Goal: Task Accomplishment & Management: Manage account settings

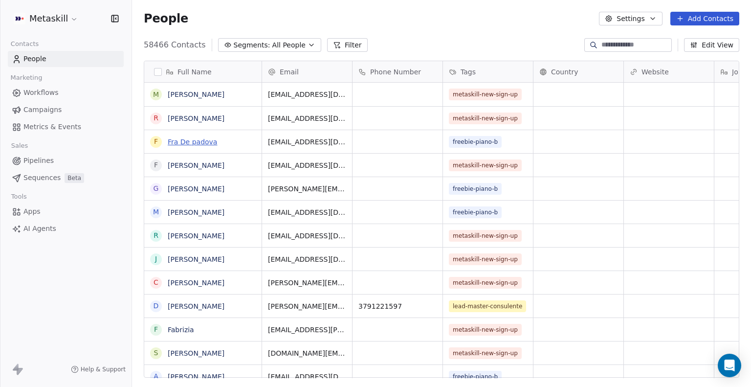
click at [194, 144] on link "Fra De padova" at bounding box center [192, 142] width 49 height 8
click at [294, 40] on span "All People" at bounding box center [288, 45] width 33 height 10
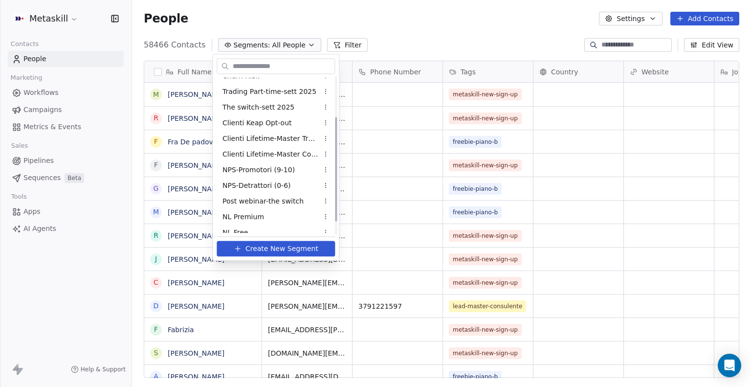
scroll to position [55, 0]
click at [264, 144] on span "Clienti Lifetime-Master Trader" at bounding box center [271, 141] width 96 height 10
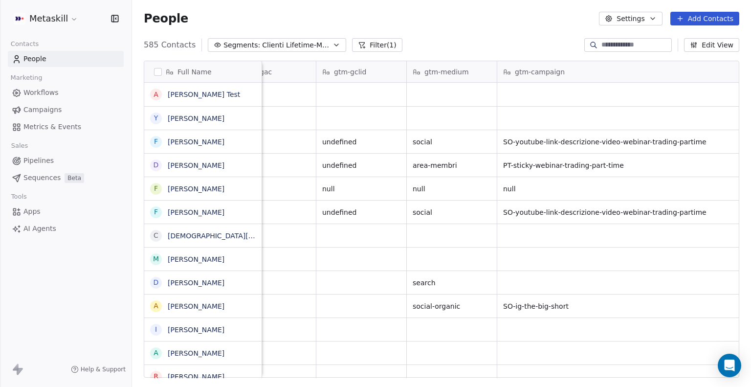
scroll to position [0, 1338]
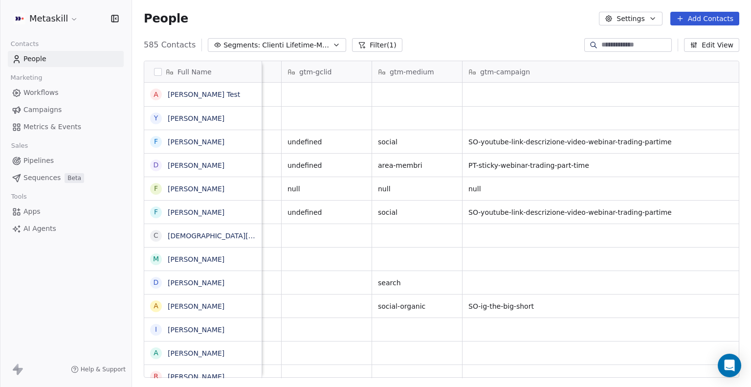
click at [367, 44] on button "Filter (1)" at bounding box center [377, 45] width 50 height 14
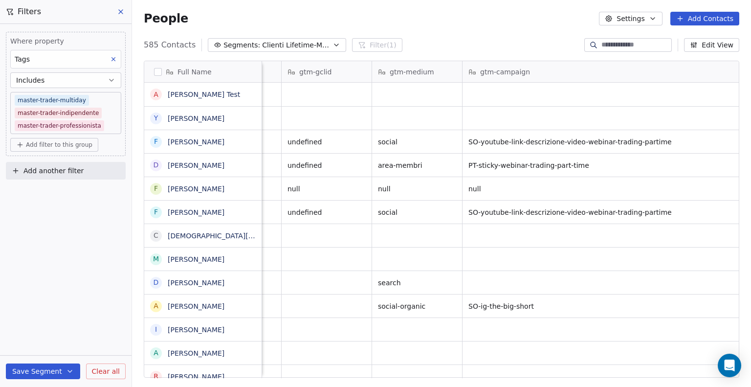
click at [431, 39] on div "585 Contacts Segments: Clienti Lifetime-Master Trader Filter (1) Edit View" at bounding box center [441, 45] width 619 height 16
click at [121, 10] on icon at bounding box center [121, 12] width 8 height 8
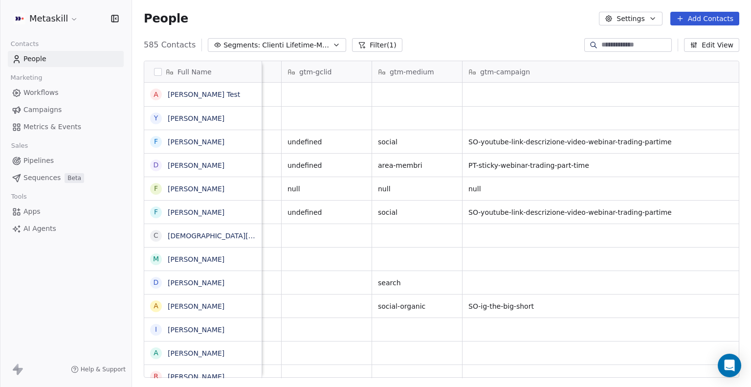
scroll to position [0, 1513]
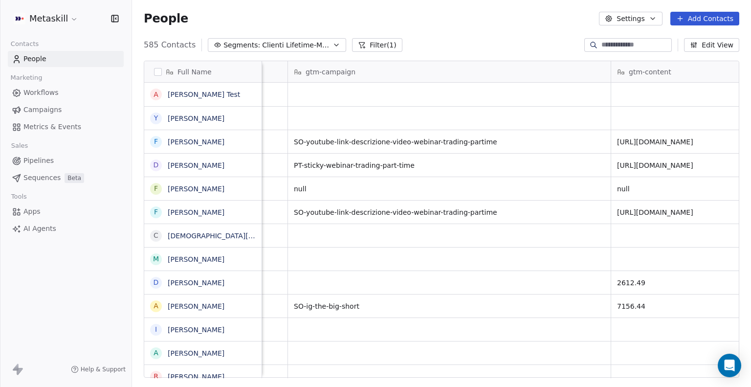
click at [712, 44] on button "Edit View" at bounding box center [711, 45] width 55 height 14
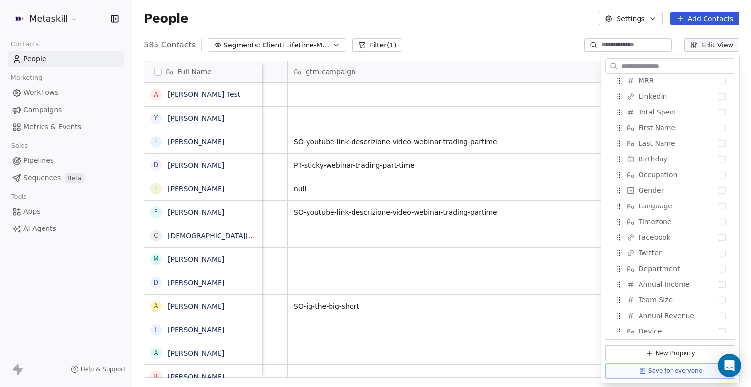
scroll to position [365, 0]
click at [719, 111] on button "Suggestions" at bounding box center [722, 111] width 7 height 7
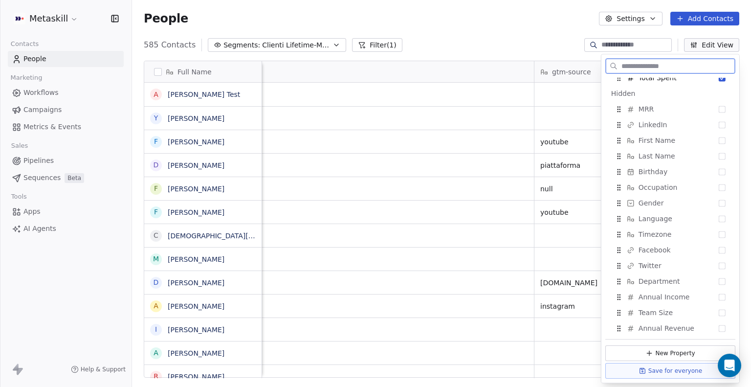
scroll to position [345, 0]
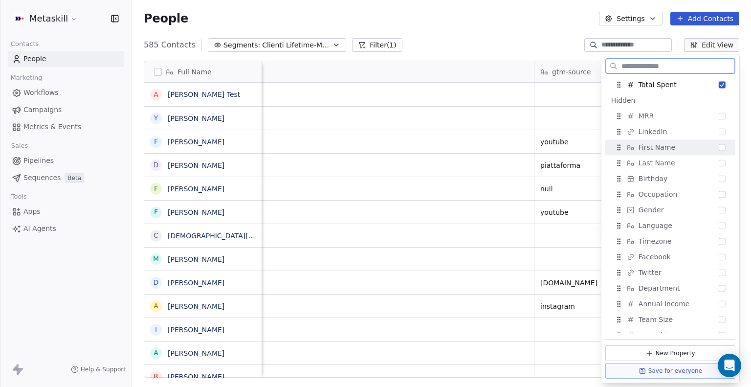
click at [719, 145] on button "Suggestions" at bounding box center [722, 147] width 7 height 7
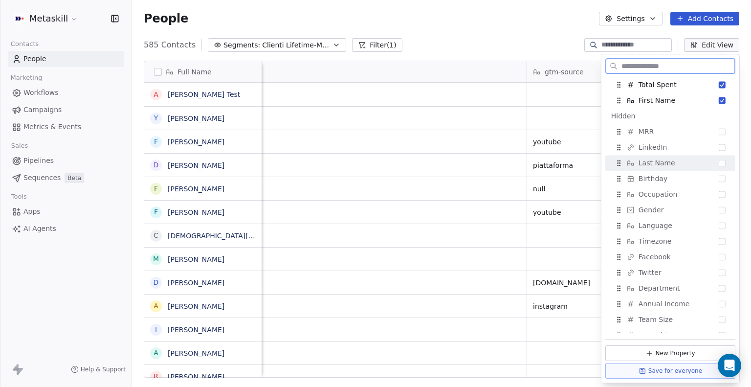
click at [719, 160] on button "Suggestions" at bounding box center [722, 162] width 7 height 7
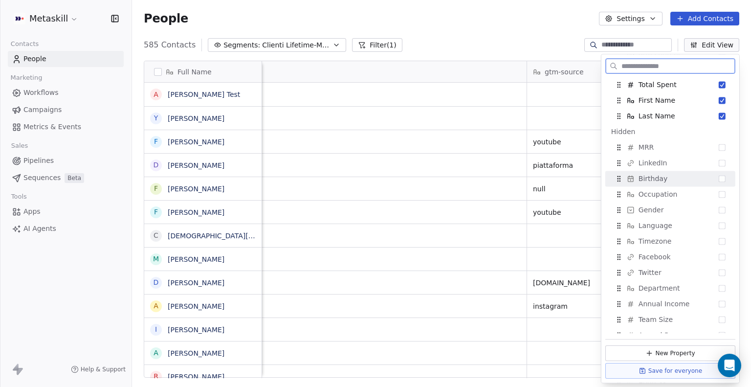
click at [719, 181] on button "Suggestions" at bounding box center [722, 178] width 7 height 7
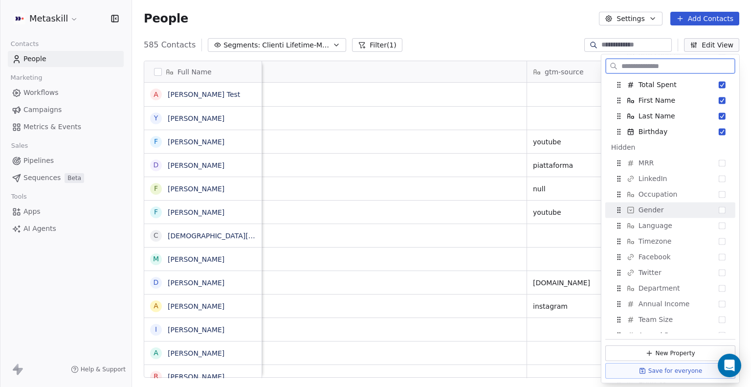
click at [719, 211] on button "Suggestions" at bounding box center [722, 209] width 7 height 7
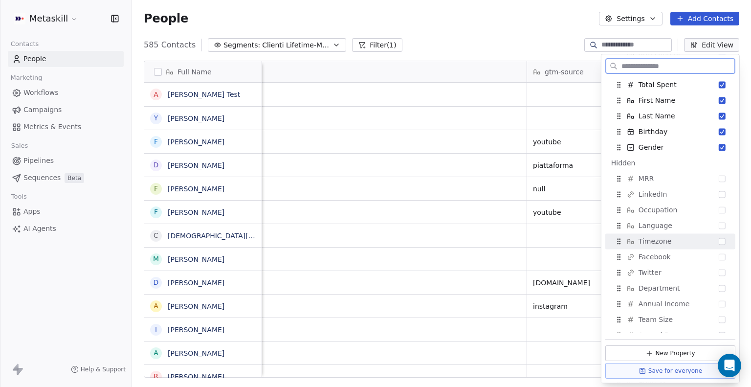
click at [719, 243] on button "Suggestions" at bounding box center [722, 241] width 7 height 7
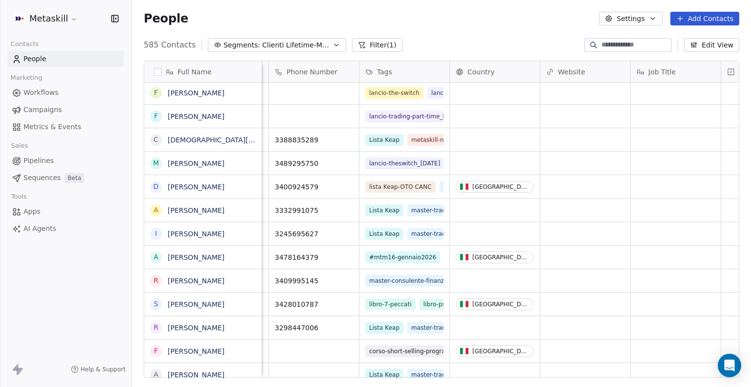
scroll to position [0, 0]
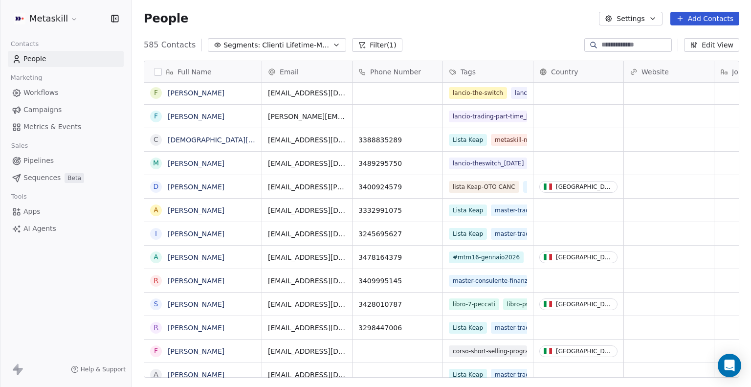
click at [153, 73] on div "Full Name" at bounding box center [202, 72] width 104 height 10
click at [154, 73] on html "Metaskill Contacts People Marketing Workflows Campaigns Metrics & Events Sales …" at bounding box center [375, 193] width 751 height 387
click at [157, 73] on button "button" at bounding box center [158, 72] width 8 height 8
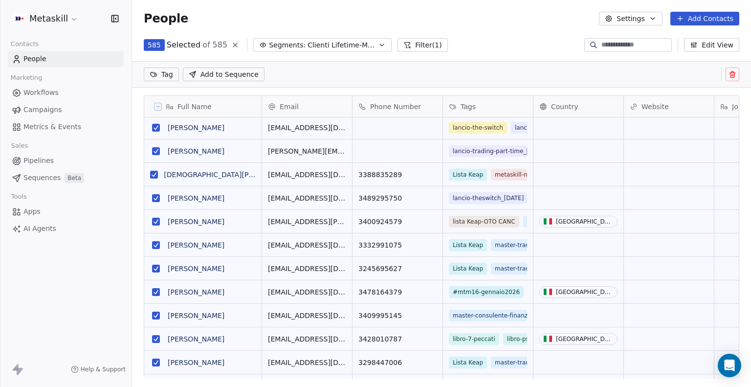
scroll to position [299, 611]
click at [158, 107] on icon at bounding box center [158, 107] width 3 height 0
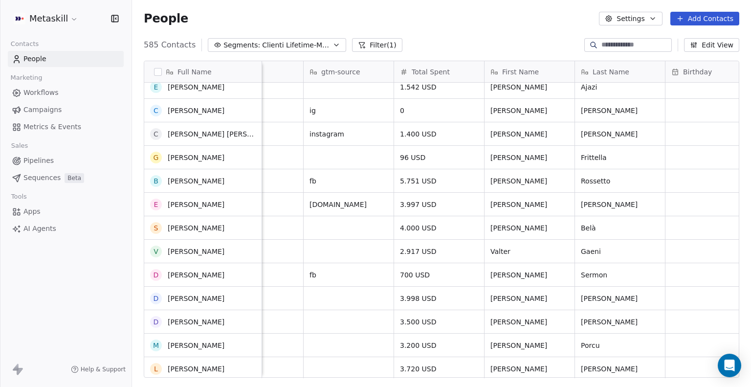
scroll to position [0, 0]
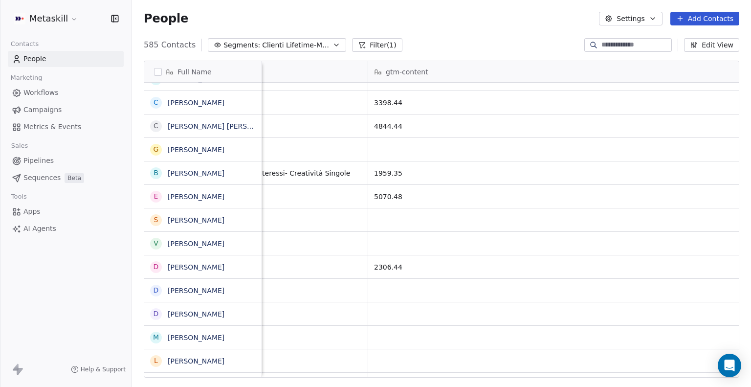
click at [655, 22] on icon "button" at bounding box center [653, 19] width 8 height 8
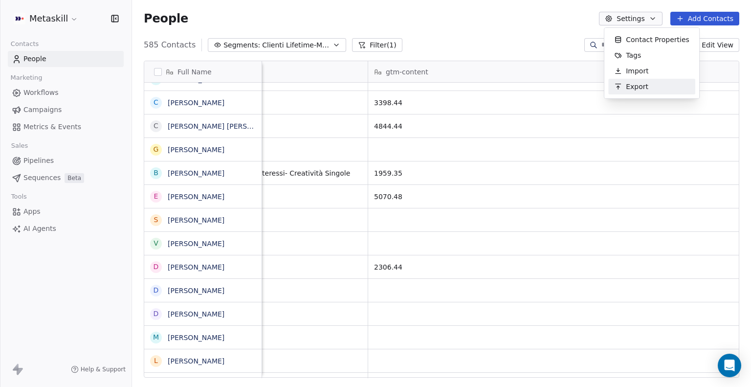
click at [637, 85] on span "Export" at bounding box center [637, 87] width 23 height 10
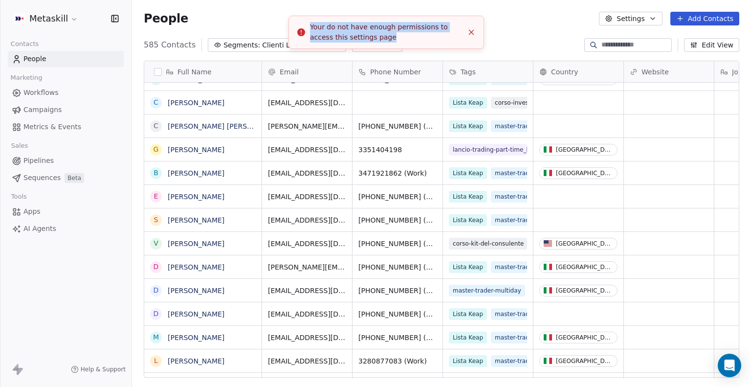
drag, startPoint x: 382, startPoint y: 38, endPoint x: 307, endPoint y: 28, distance: 75.5
click at [310, 28] on div "Your do not have enough permissions to access this settings page" at bounding box center [386, 32] width 153 height 21
copy div "Your do not have enough permissions to access this settings page"
click at [630, 17] on button "Settings" at bounding box center [630, 19] width 63 height 14
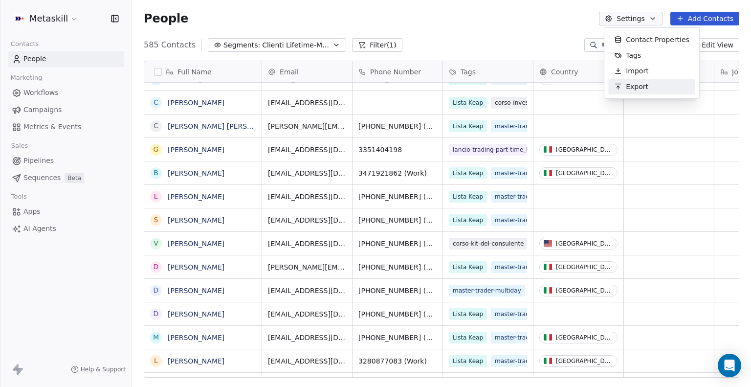
click at [638, 87] on span "Export" at bounding box center [637, 87] width 23 height 10
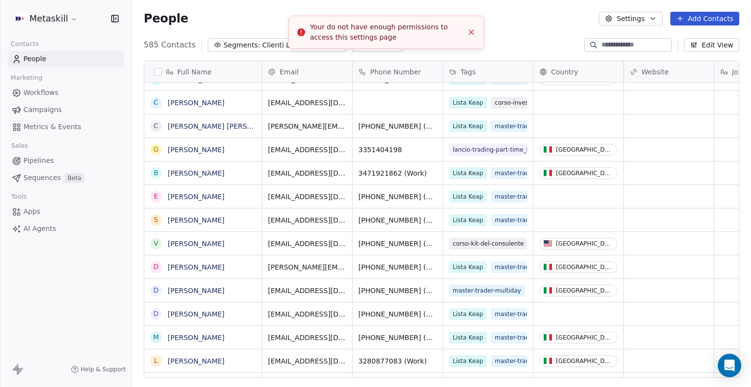
click at [641, 28] on div "People Settings Add Contacts" at bounding box center [441, 18] width 619 height 37
click at [647, 21] on button "Settings" at bounding box center [630, 19] width 63 height 14
click at [526, 19] on html "Metaskill Contacts People Marketing Workflows Campaigns Metrics & Events Sales …" at bounding box center [375, 193] width 751 height 387
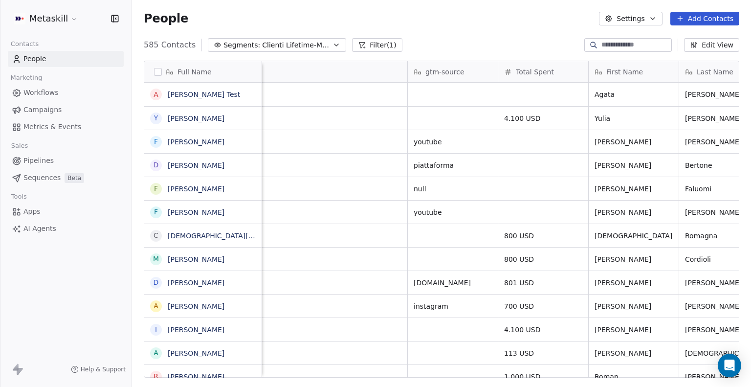
click at [657, 19] on icon "button" at bounding box center [653, 19] width 8 height 8
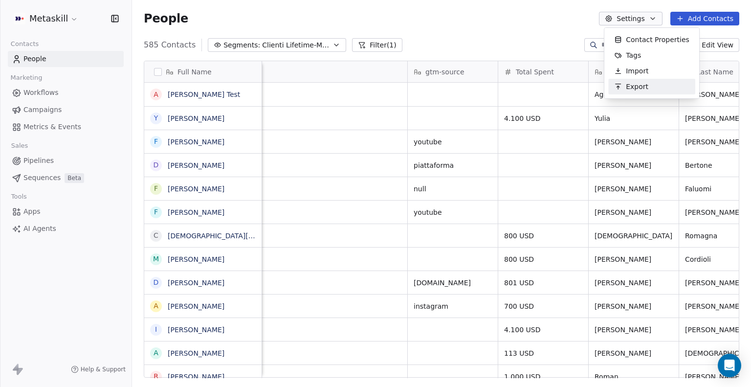
click at [642, 88] on span "Export" at bounding box center [637, 87] width 23 height 10
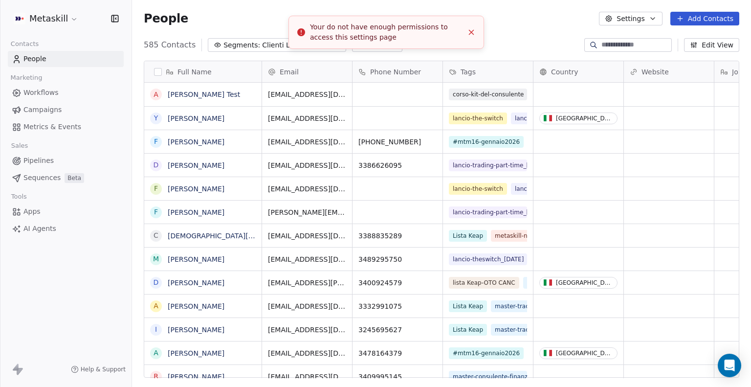
scroll to position [333, 611]
click at [472, 33] on icon "Close toast" at bounding box center [471, 32] width 9 height 9
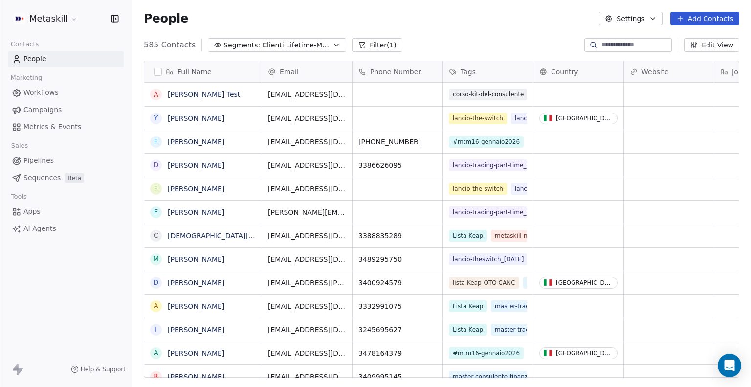
click at [657, 23] on button "Settings" at bounding box center [630, 19] width 63 height 14
click at [640, 37] on span "Contact Properties" at bounding box center [658, 40] width 64 height 10
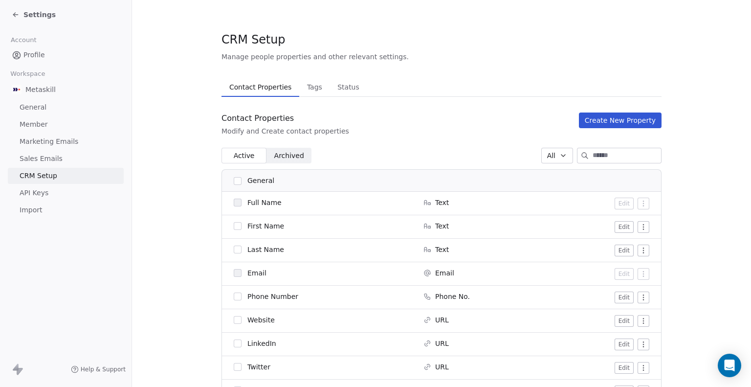
click at [17, 18] on icon at bounding box center [16, 15] width 8 height 8
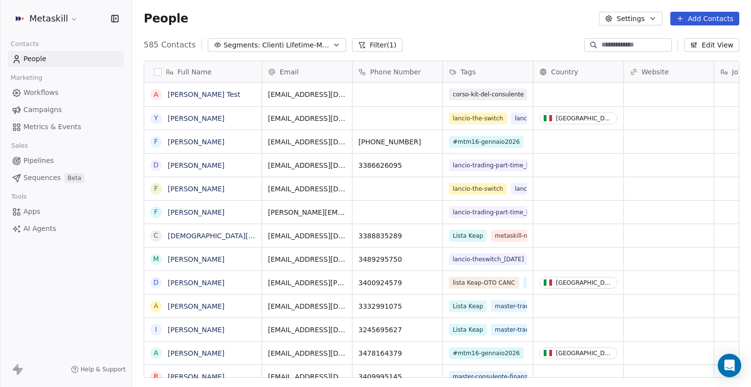
scroll to position [333, 611]
click at [158, 75] on button "button" at bounding box center [158, 72] width 8 height 8
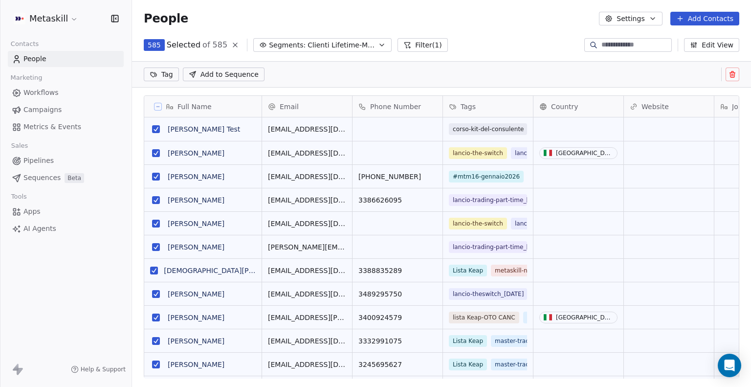
scroll to position [299, 611]
click at [159, 129] on button "grid" at bounding box center [156, 129] width 8 height 8
click at [157, 130] on button "grid" at bounding box center [156, 129] width 8 height 8
click at [650, 16] on button "Settings" at bounding box center [630, 19] width 63 height 14
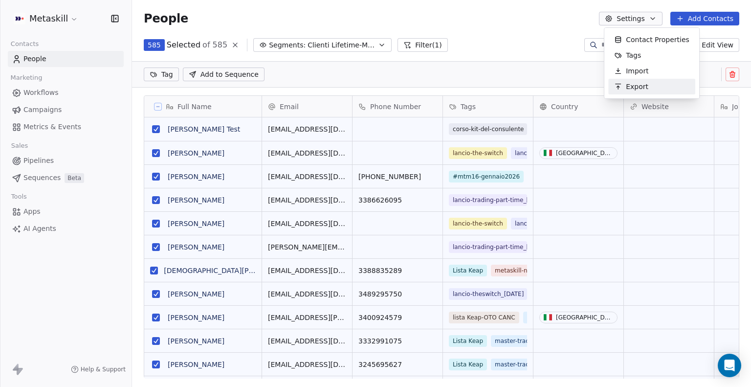
click at [637, 88] on span "Export" at bounding box center [637, 87] width 23 height 10
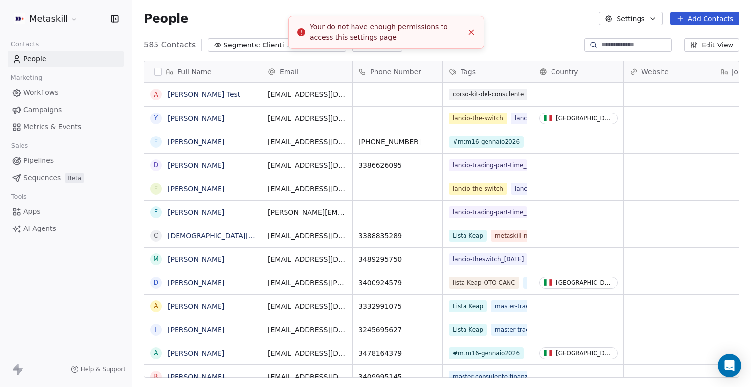
scroll to position [333, 611]
click at [473, 36] on icon "Close toast" at bounding box center [471, 32] width 9 height 9
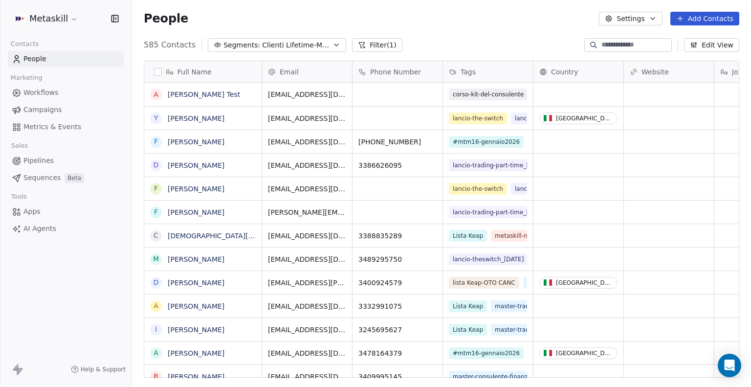
click at [159, 69] on button "button" at bounding box center [158, 72] width 8 height 8
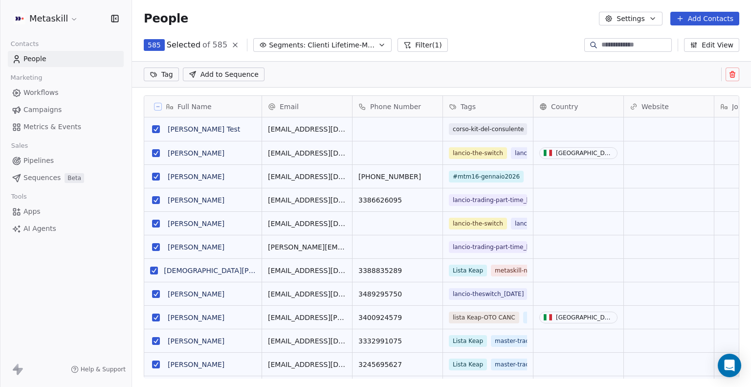
scroll to position [299, 611]
